Goal: Transaction & Acquisition: Purchase product/service

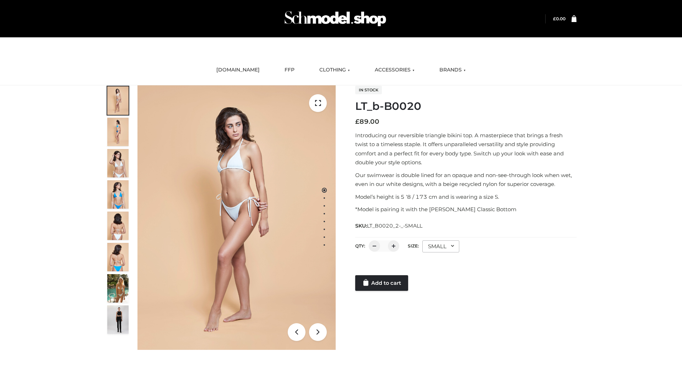
click at [382, 283] on link "Add to cart" at bounding box center [381, 283] width 53 height 16
